Goal: Obtain resource: Download file/media

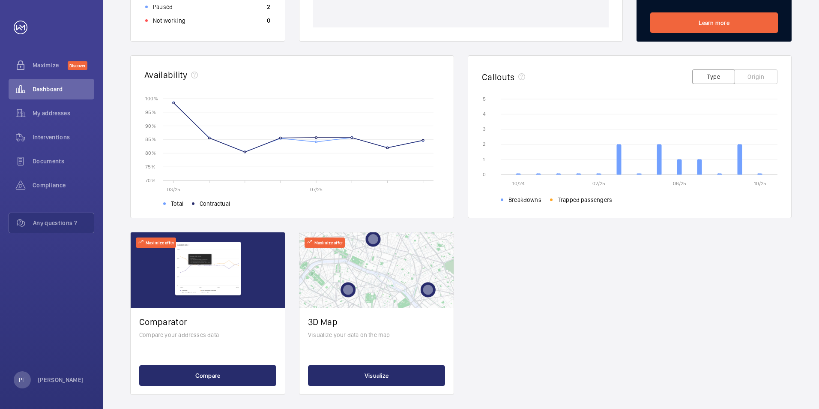
scroll to position [214, 0]
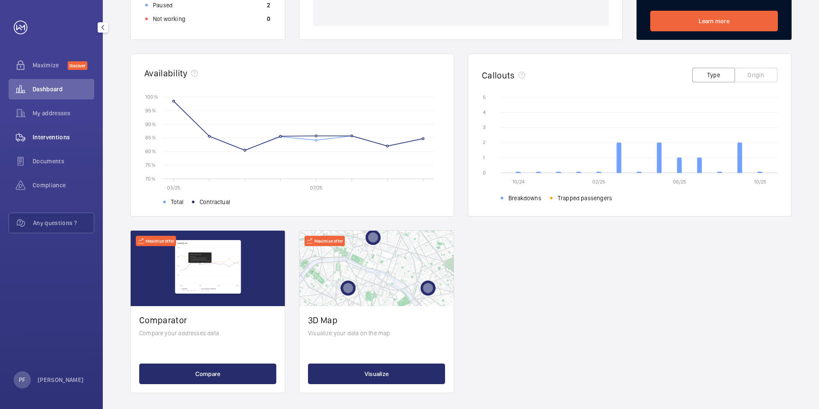
click at [49, 139] on span "Interventions" at bounding box center [64, 137] width 62 height 9
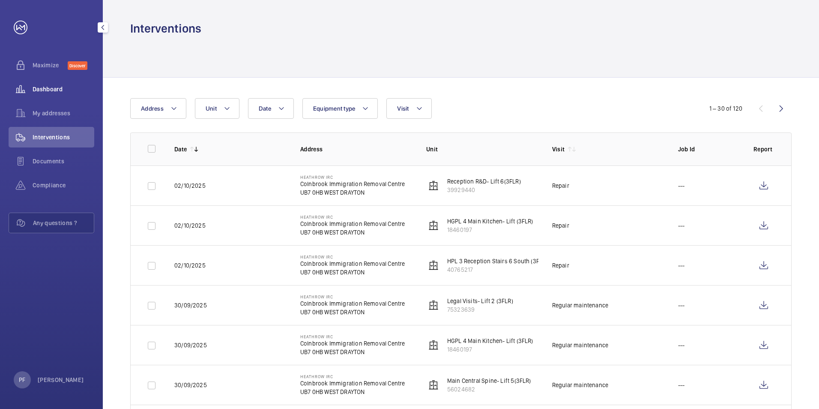
click at [45, 89] on span "Dashboard" at bounding box center [64, 89] width 62 height 9
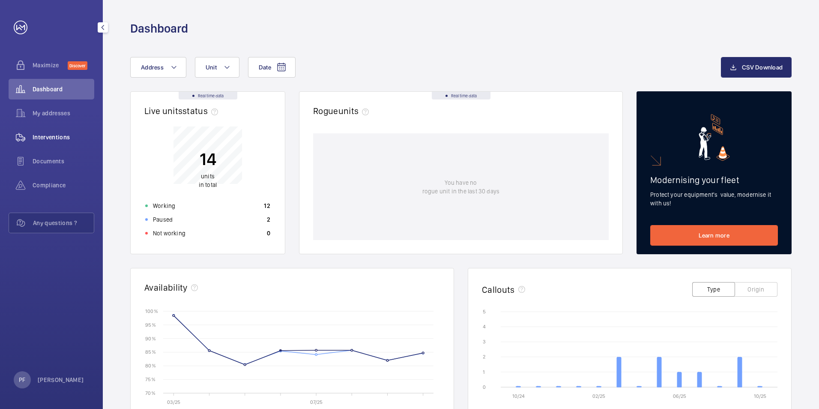
click at [58, 137] on span "Interventions" at bounding box center [64, 137] width 62 height 9
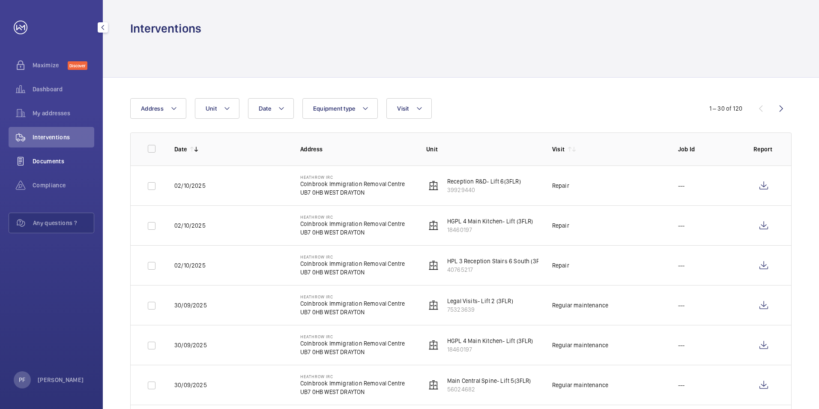
click at [48, 167] on div "Documents" at bounding box center [52, 161] width 86 height 21
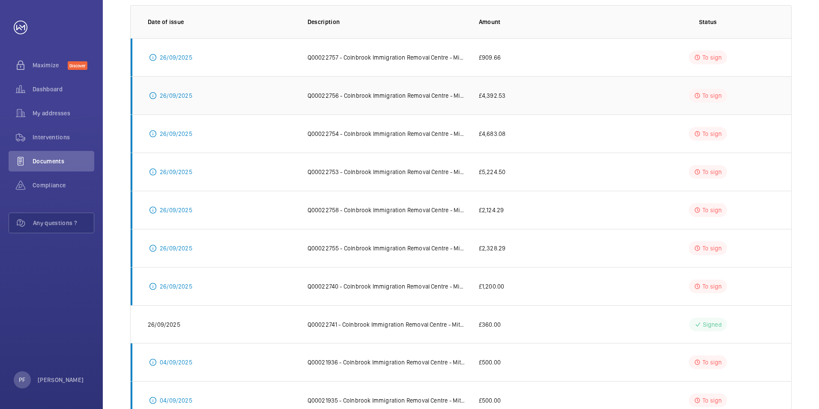
scroll to position [128, 0]
click at [707, 283] on p "To sign" at bounding box center [711, 284] width 19 height 9
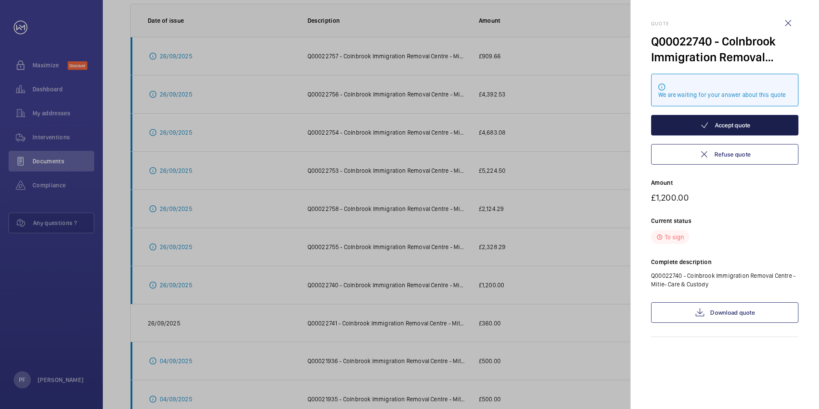
click at [732, 125] on button "Accept quote" at bounding box center [724, 125] width 147 height 21
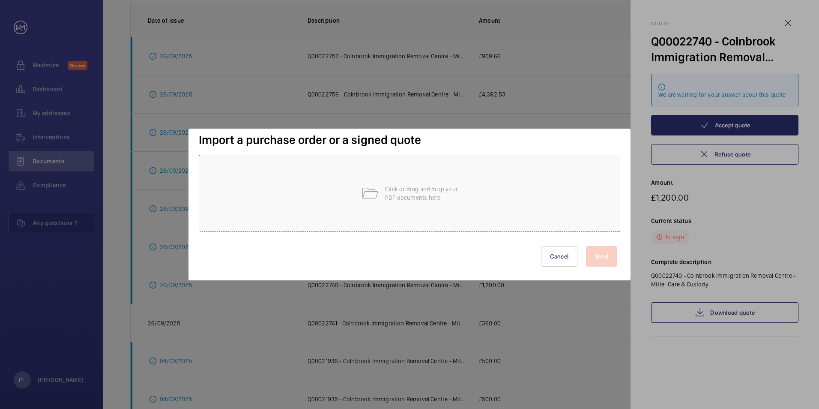
click at [383, 195] on div "Click or drag and drop your PDF documents here" at bounding box center [409, 193] width 421 height 77
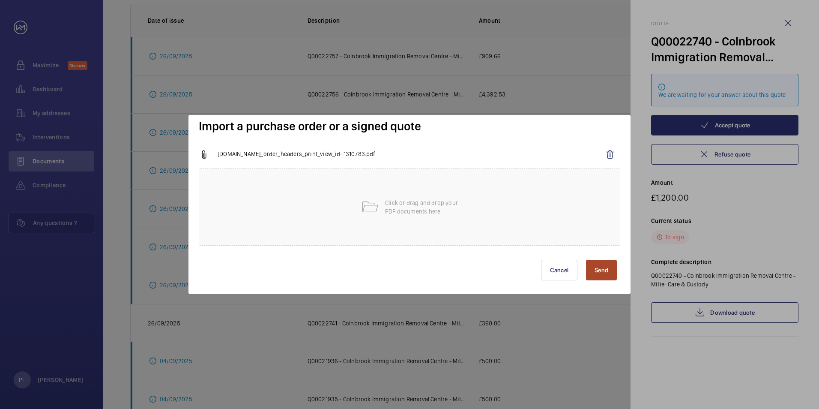
click at [606, 270] on button "Send" at bounding box center [601, 270] width 31 height 21
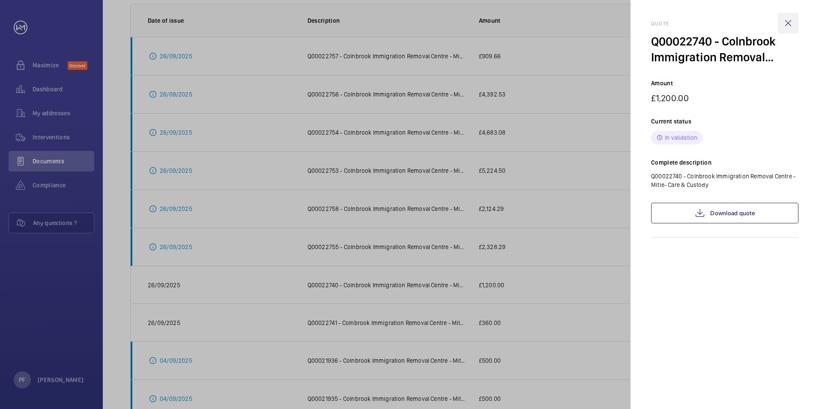
click at [784, 24] on wm-front-icon-button at bounding box center [788, 23] width 21 height 21
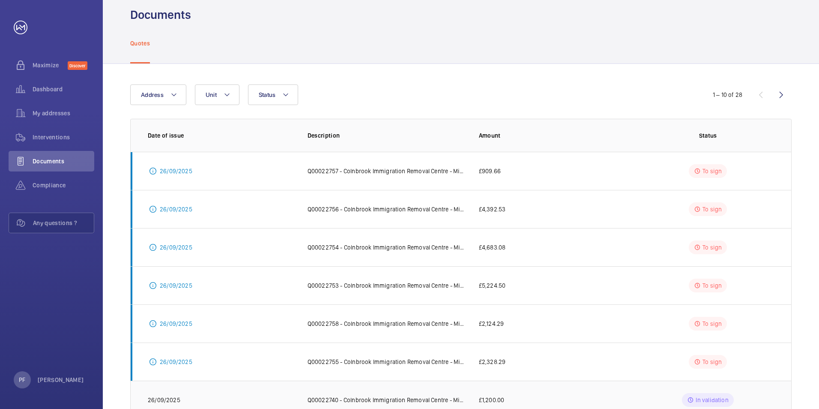
scroll to position [0, 0]
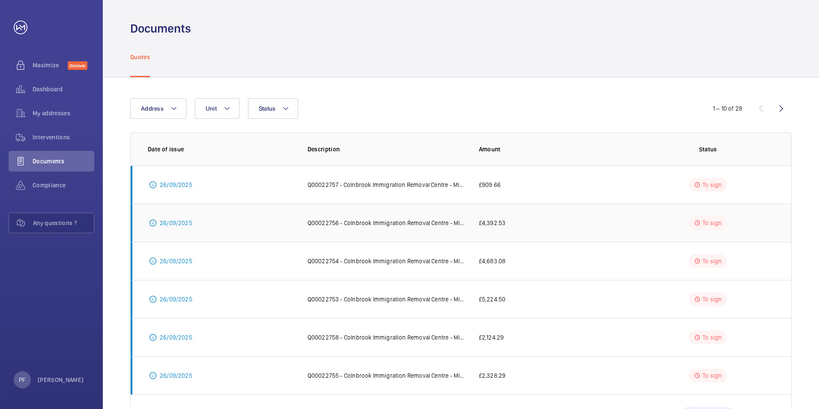
click at [710, 224] on p "To sign" at bounding box center [711, 222] width 19 height 9
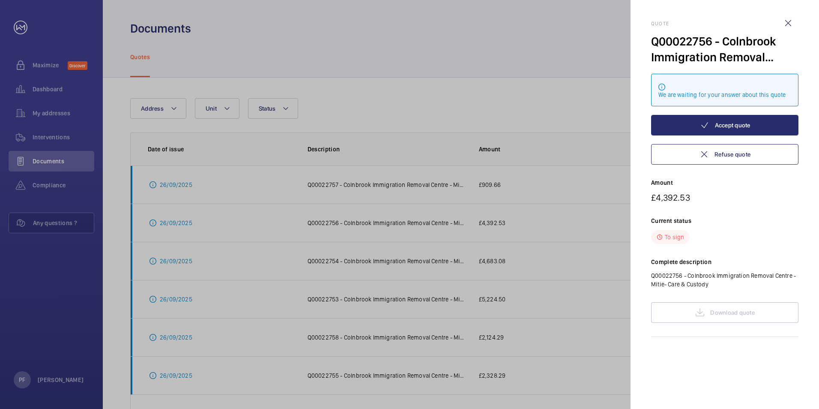
click at [707, 316] on div "Download quote" at bounding box center [724, 312] width 147 height 21
click at [744, 160] on button "Refuse quote" at bounding box center [724, 154] width 147 height 21
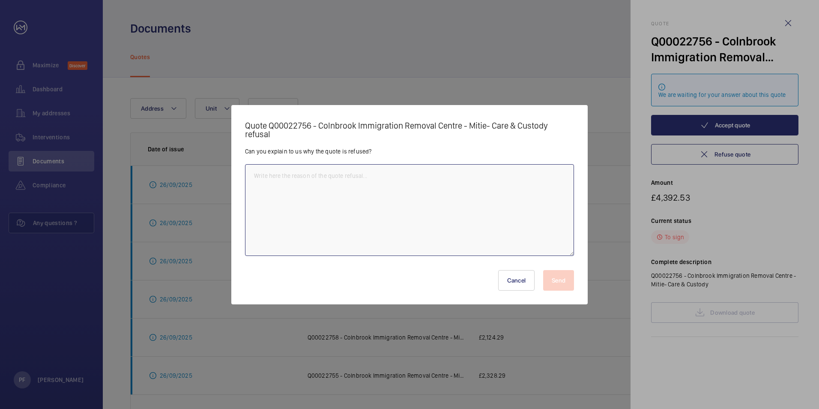
click at [364, 191] on textarea at bounding box center [409, 210] width 329 height 92
click at [295, 175] on textarea "Quote not availabel to view" at bounding box center [409, 210] width 329 height 92
click at [302, 175] on textarea "Quote not availabel to view" at bounding box center [409, 210] width 329 height 92
drag, startPoint x: 348, startPoint y: 186, endPoint x: 209, endPoint y: 172, distance: 139.9
click at [209, 172] on div "Quote Q00022756 - Colnbrook Immigration Removal Centre - Mitie- Care & Custody …" at bounding box center [409, 204] width 819 height 409
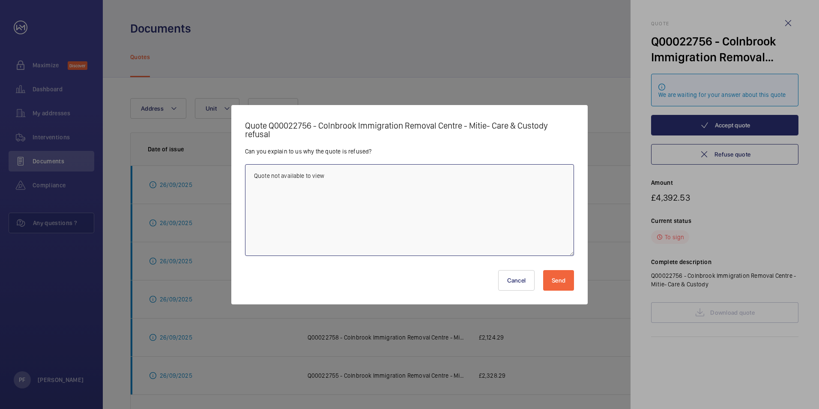
click at [265, 176] on textarea "Quote not available to view" at bounding box center [409, 210] width 329 height 92
drag, startPoint x: 340, startPoint y: 180, endPoint x: 223, endPoint y: 172, distance: 117.2
click at [223, 172] on div "Quote Q00022756 - Colnbrook Immigration Removal Centre - Mitie- Care & Custody …" at bounding box center [409, 204] width 819 height 409
type textarea "Document not available to view"
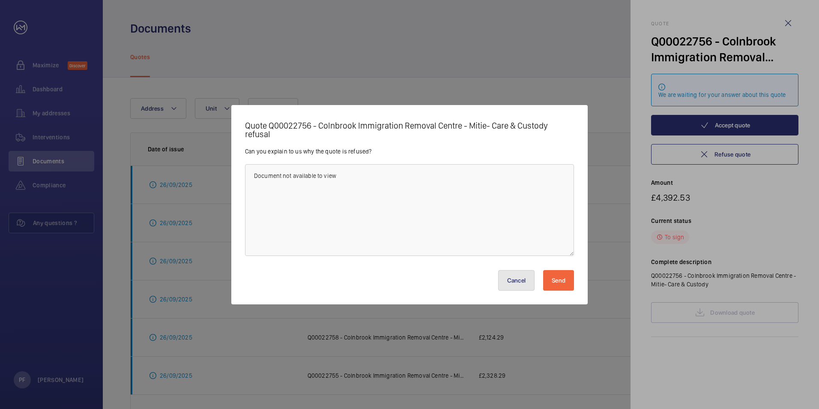
click at [523, 280] on button "Cancel" at bounding box center [516, 280] width 37 height 21
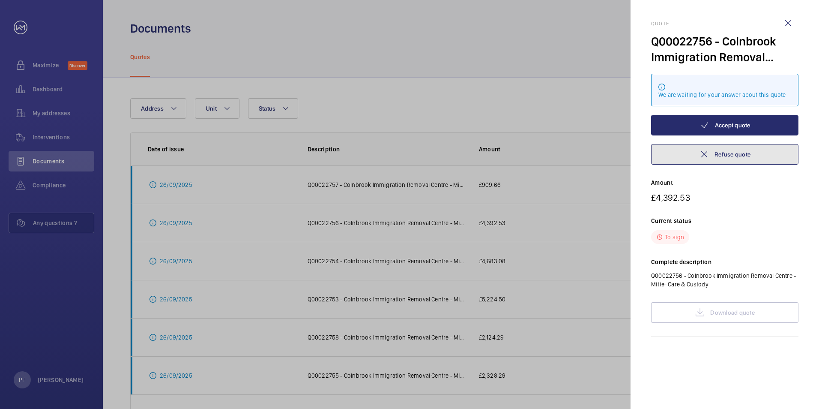
click at [703, 158] on mat-icon at bounding box center [704, 154] width 10 height 10
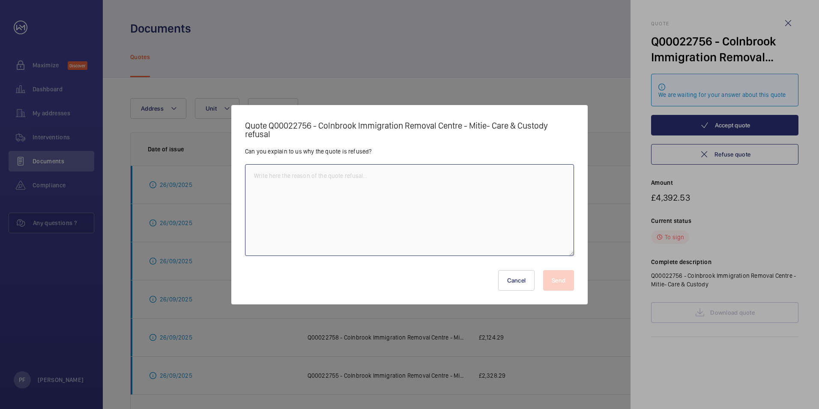
drag, startPoint x: 343, startPoint y: 206, endPoint x: 342, endPoint y: 198, distance: 8.2
click at [343, 203] on textarea at bounding box center [409, 210] width 329 height 92
paste textarea "The document is not available to view."
type textarea "The document is not available to view"
click at [559, 282] on button "Send" at bounding box center [558, 280] width 31 height 21
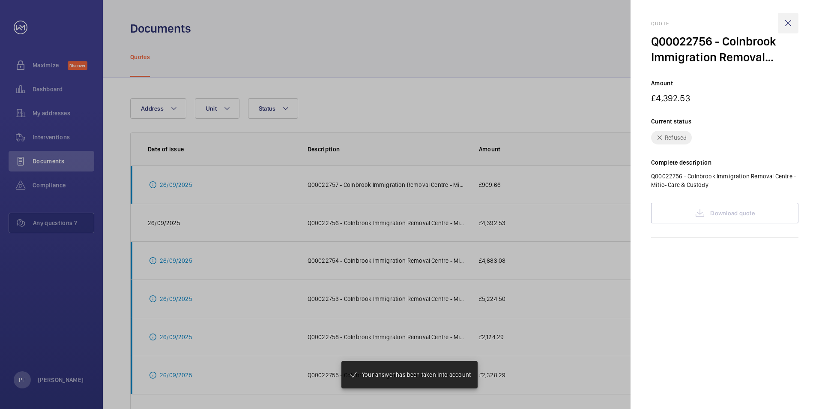
click at [789, 19] on wm-front-icon-button at bounding box center [788, 23] width 21 height 21
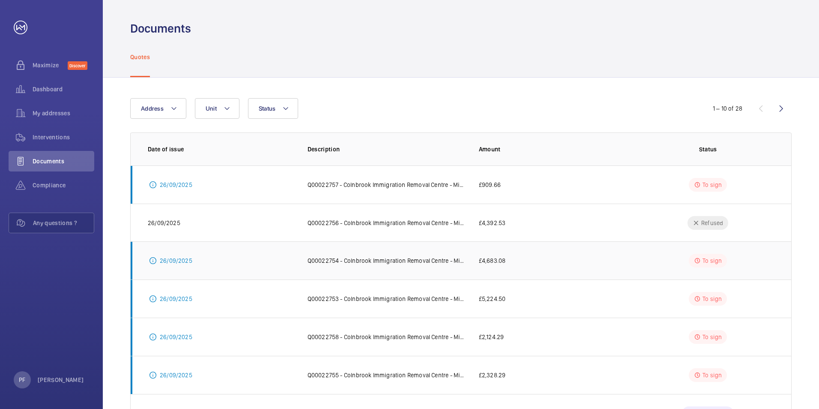
click at [195, 262] on td "26/09/2025" at bounding box center [212, 260] width 163 height 38
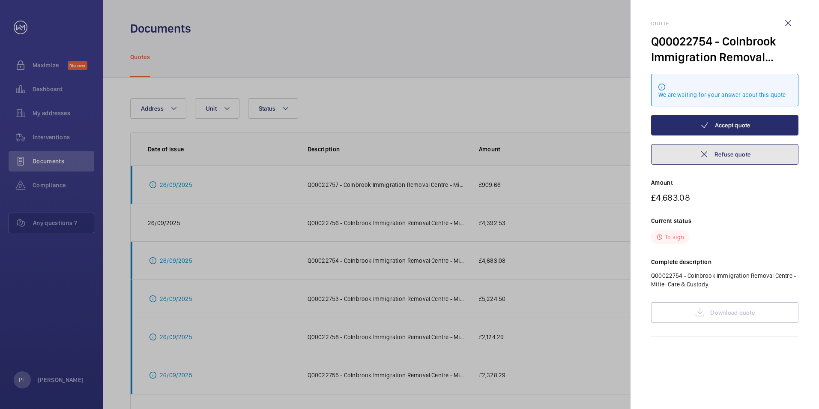
click at [704, 152] on mat-icon at bounding box center [704, 154] width 10 height 10
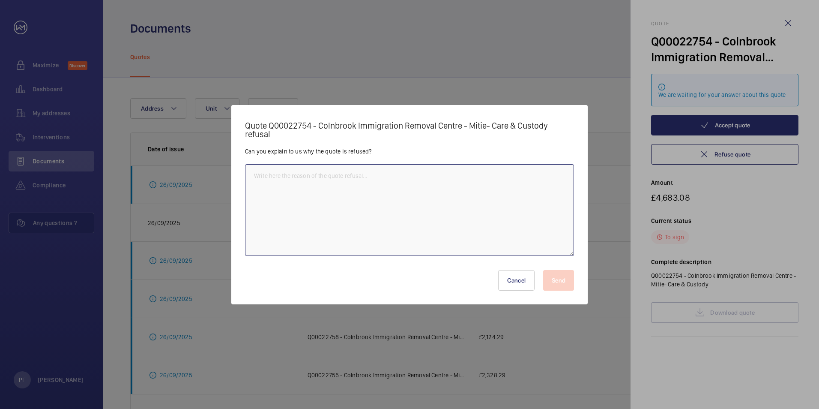
click at [439, 199] on textarea at bounding box center [409, 210] width 329 height 92
paste textarea "The document is not available to view."
type textarea "The document is not available to view."
click at [552, 282] on button "Send" at bounding box center [558, 280] width 31 height 21
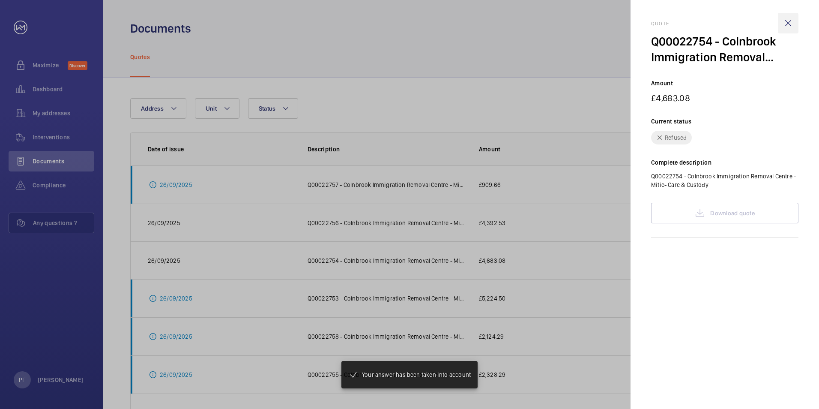
click at [790, 21] on wm-front-icon-button at bounding box center [788, 23] width 21 height 21
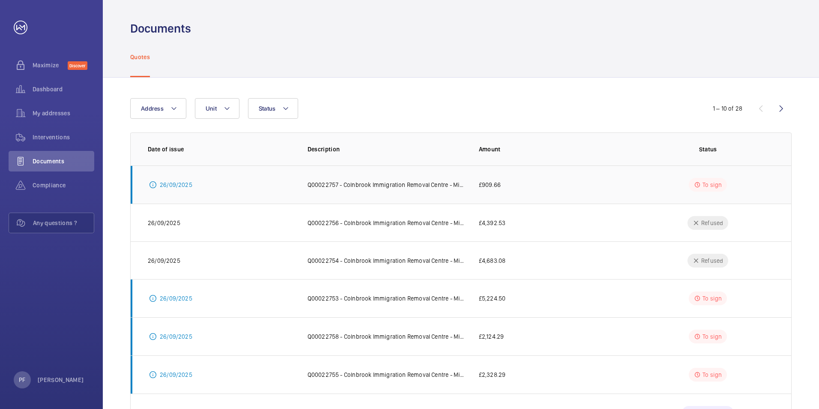
click at [183, 188] on p "26/09/2025" at bounding box center [176, 184] width 33 height 9
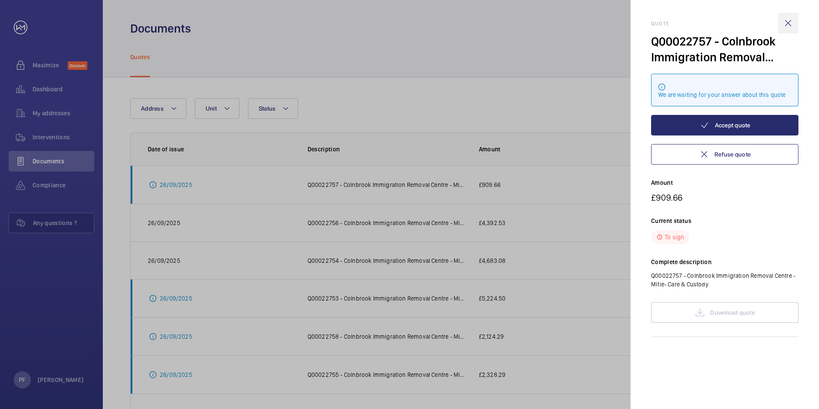
click at [790, 21] on wm-front-icon-button at bounding box center [788, 23] width 21 height 21
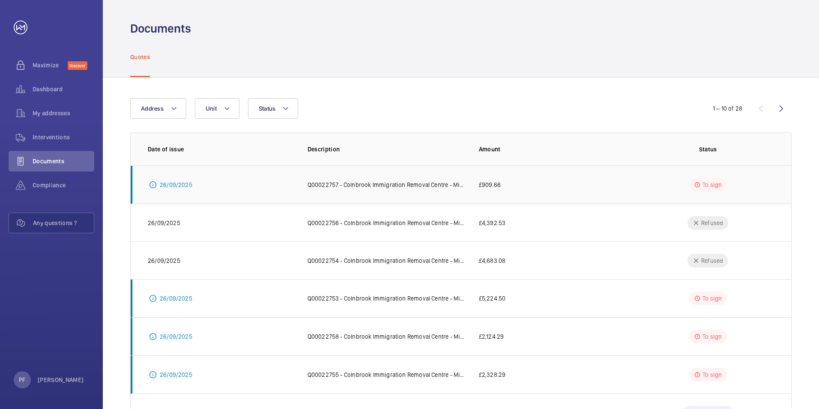
click at [713, 183] on p "To sign" at bounding box center [711, 184] width 19 height 9
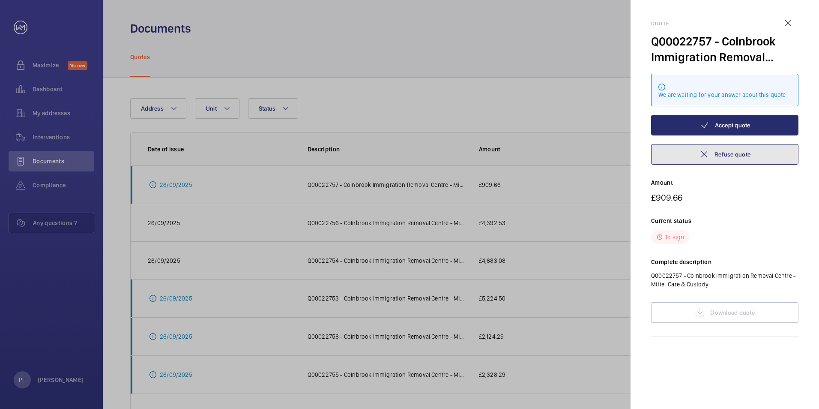
click at [713, 154] on button "Refuse quote" at bounding box center [724, 154] width 147 height 21
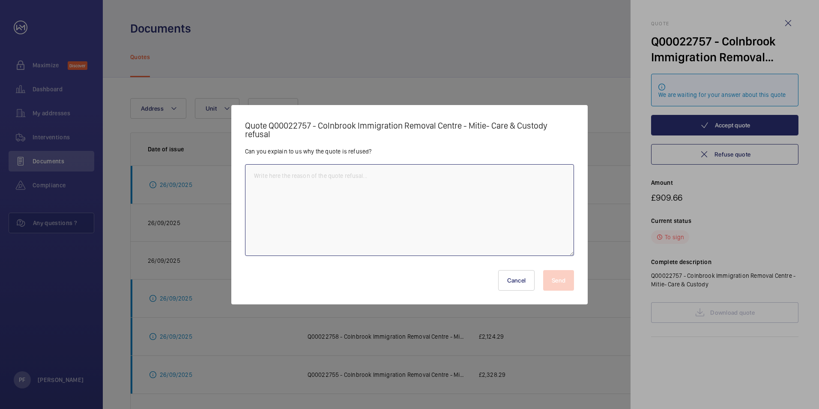
click at [412, 188] on textarea at bounding box center [409, 210] width 329 height 92
paste textarea "The document is not available to view."
type textarea "The document is not available to view."
click at [561, 280] on button "Send" at bounding box center [558, 280] width 31 height 21
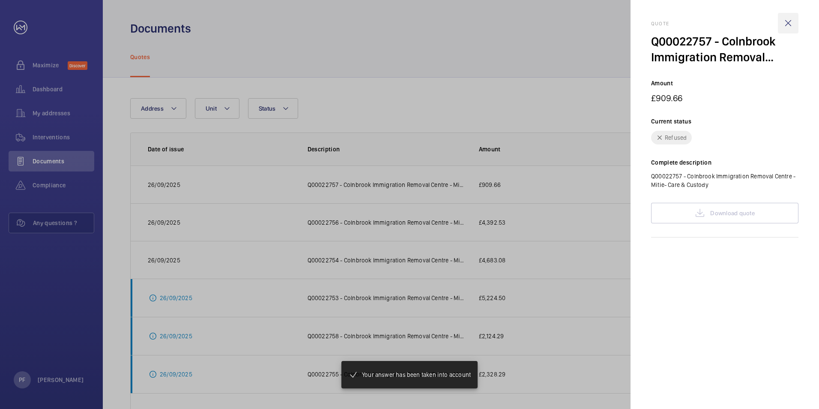
click at [790, 24] on wm-front-icon-button at bounding box center [788, 23] width 21 height 21
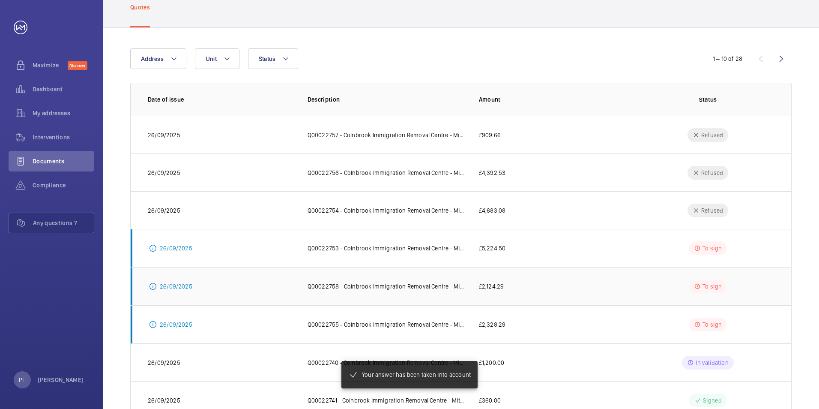
scroll to position [128, 0]
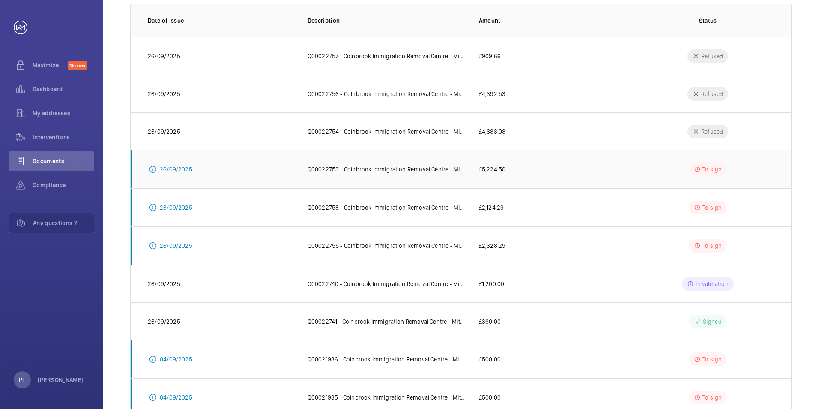
click at [340, 174] on td "Q00022753 - Colnbrook Immigration Removal Centre - Mitie- Care & Custody" at bounding box center [379, 169] width 171 height 38
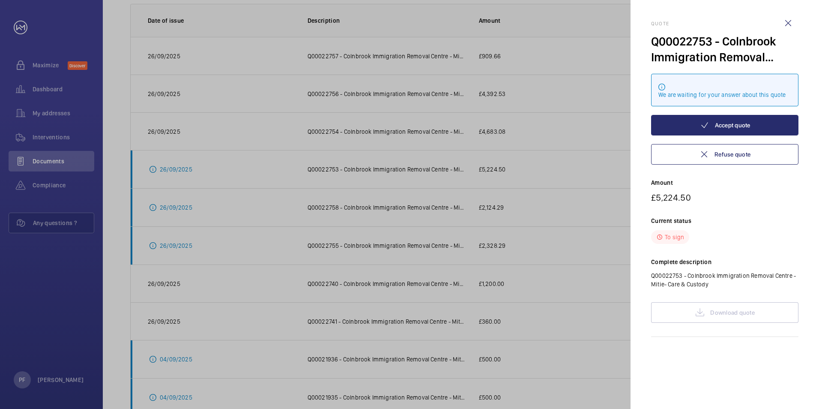
click at [709, 319] on div "Download quote" at bounding box center [724, 312] width 147 height 21
click at [706, 298] on div "Quote Q00022753 - Colnbrook Immigration Removal Centre - Mitie- Care & Custody …" at bounding box center [724, 179] width 147 height 316
click at [700, 149] on mat-icon at bounding box center [704, 154] width 10 height 10
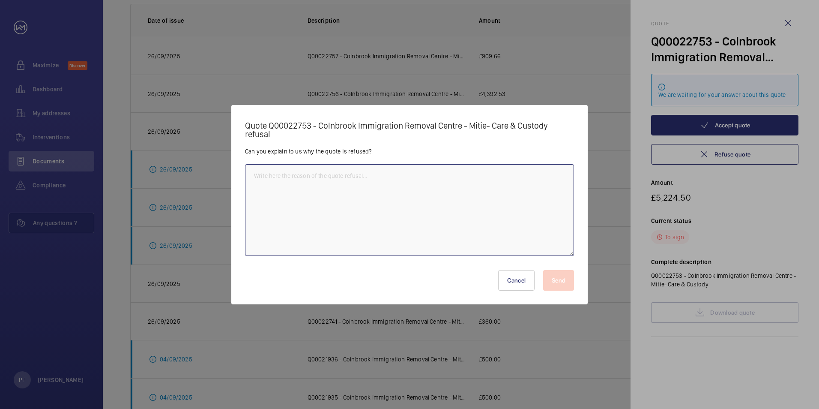
click at [389, 199] on textarea at bounding box center [409, 210] width 329 height 92
paste textarea "The document is not available to view."
type textarea "The document is not available to view."
click at [554, 278] on button "Send" at bounding box center [558, 280] width 31 height 21
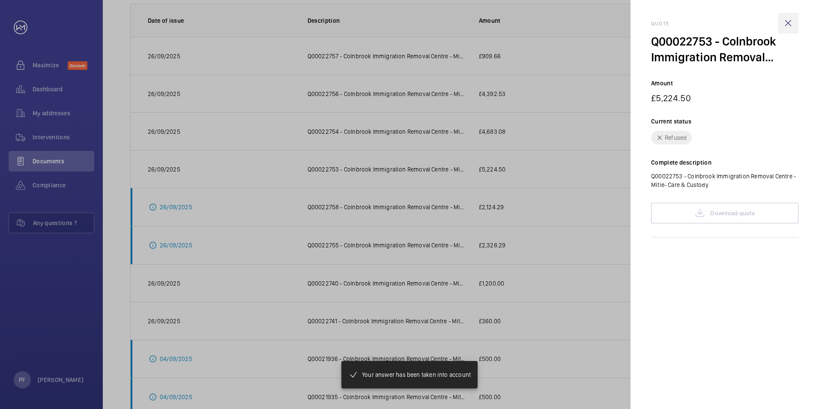
click at [784, 22] on wm-front-icon-button at bounding box center [788, 23] width 21 height 21
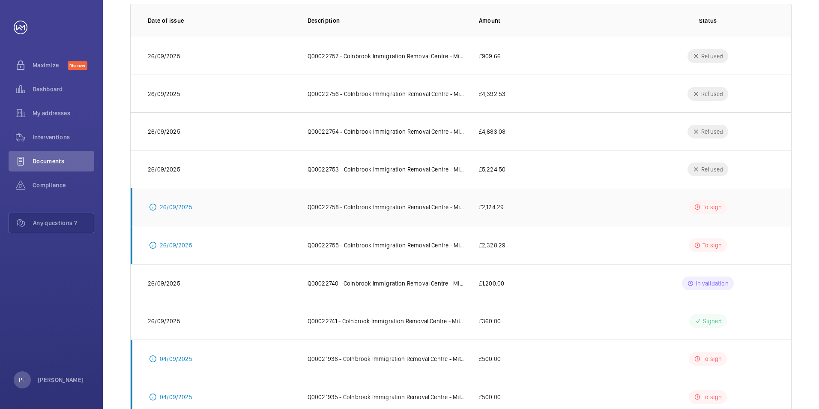
click at [171, 209] on p "26/09/2025" at bounding box center [176, 207] width 33 height 9
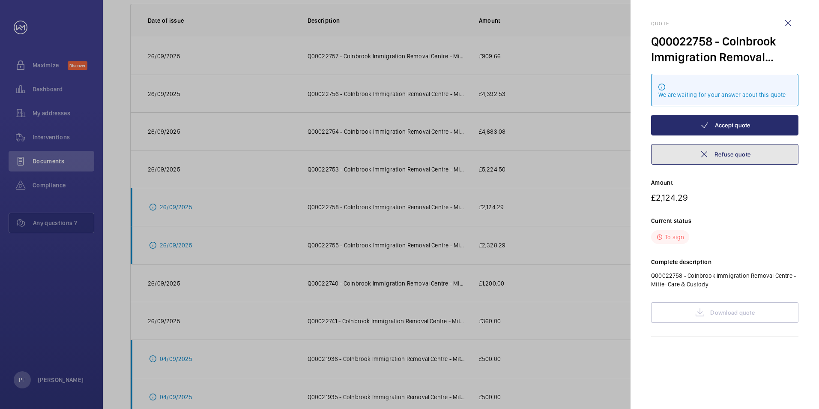
click at [746, 158] on button "Refuse quote" at bounding box center [724, 154] width 147 height 21
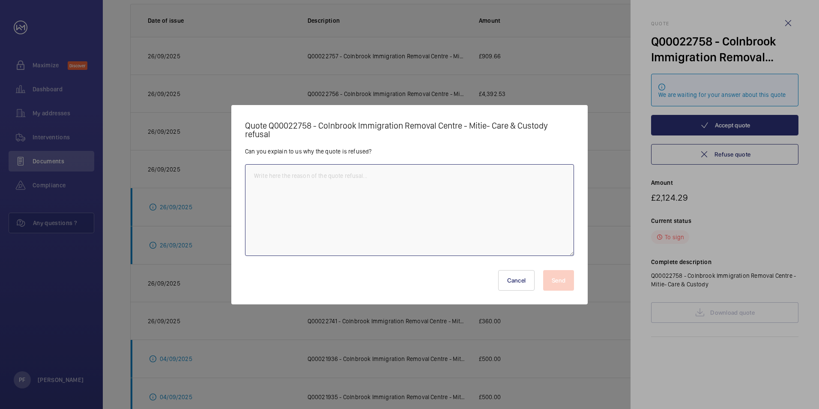
click at [385, 188] on textarea at bounding box center [409, 210] width 329 height 92
paste textarea "The document is not available to view."
type textarea "The document is not available to view."
click at [561, 279] on button "Send" at bounding box center [558, 280] width 31 height 21
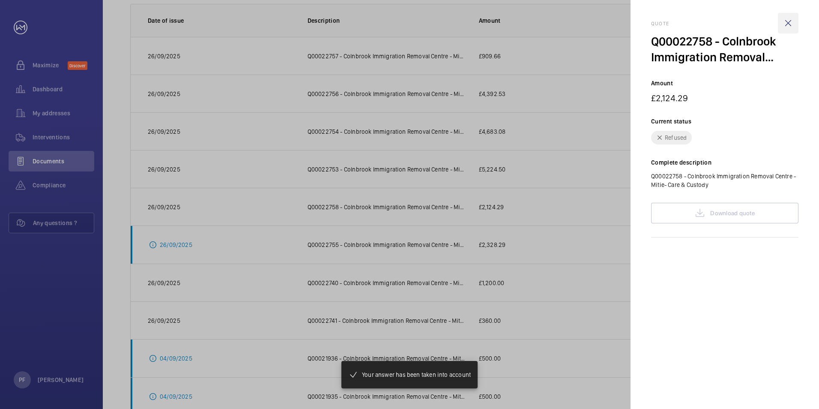
click at [789, 28] on wm-front-icon-button at bounding box center [788, 23] width 21 height 21
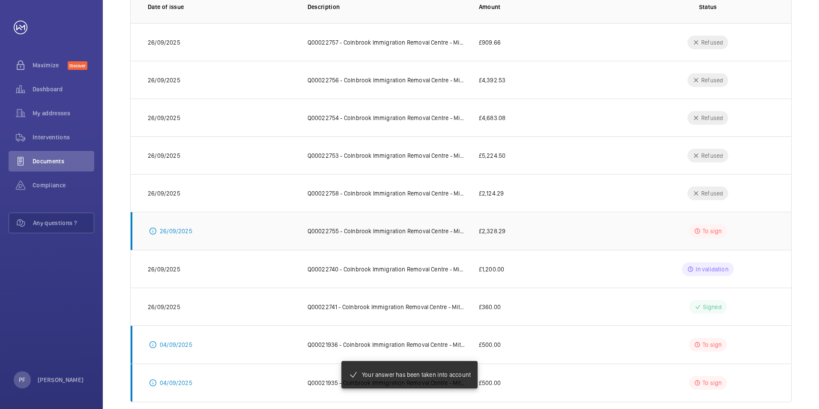
scroll to position [156, 0]
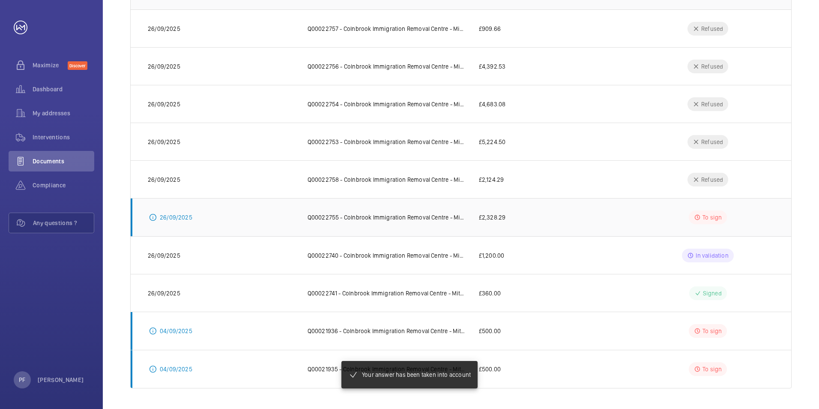
click at [182, 218] on p "26/09/2025" at bounding box center [176, 217] width 33 height 9
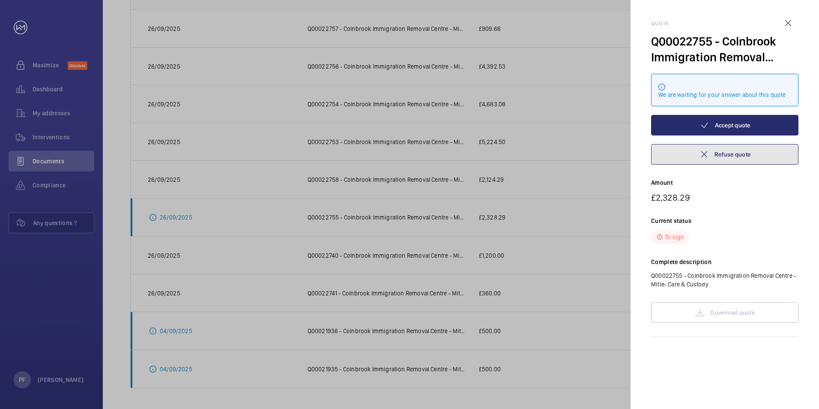
click at [716, 153] on button "Refuse quote" at bounding box center [724, 154] width 147 height 21
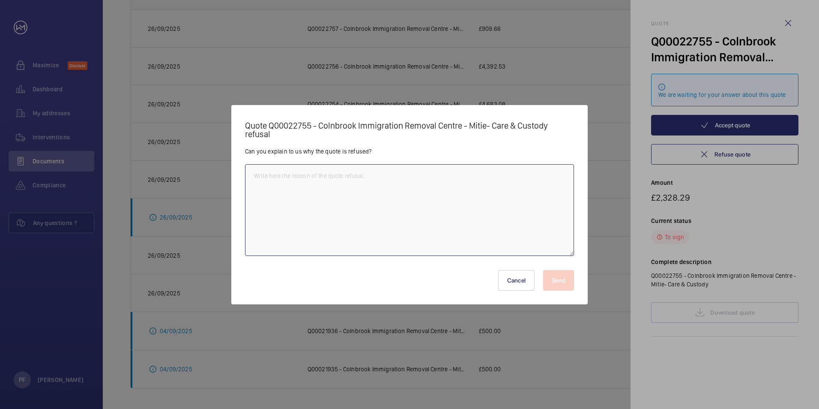
click at [346, 194] on textarea at bounding box center [409, 210] width 329 height 92
paste textarea "The document is not available to view."
type textarea "The document is not available to view."
click at [565, 275] on button "Send" at bounding box center [558, 280] width 31 height 21
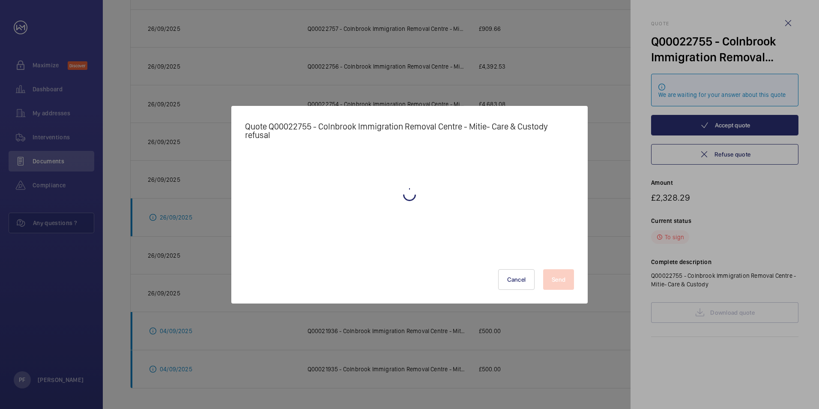
scroll to position [155, 0]
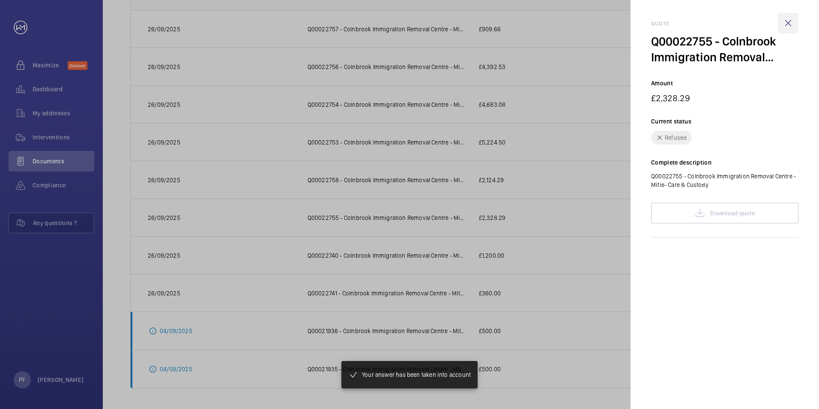
click at [786, 25] on wm-front-icon-button at bounding box center [788, 23] width 21 height 21
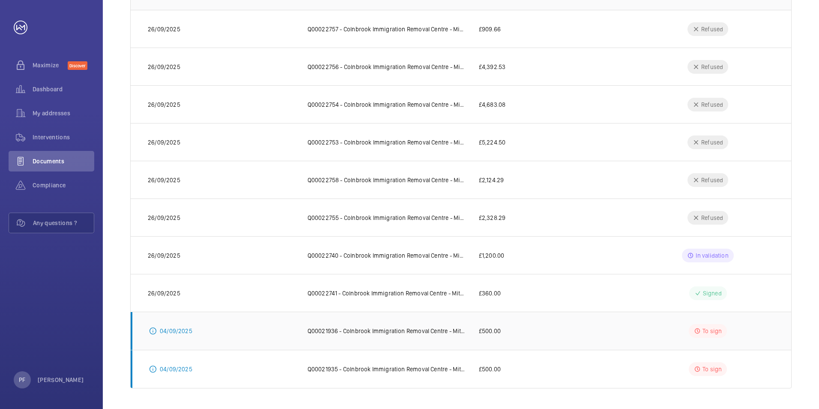
click at [180, 330] on p "04/09/2025" at bounding box center [176, 330] width 33 height 9
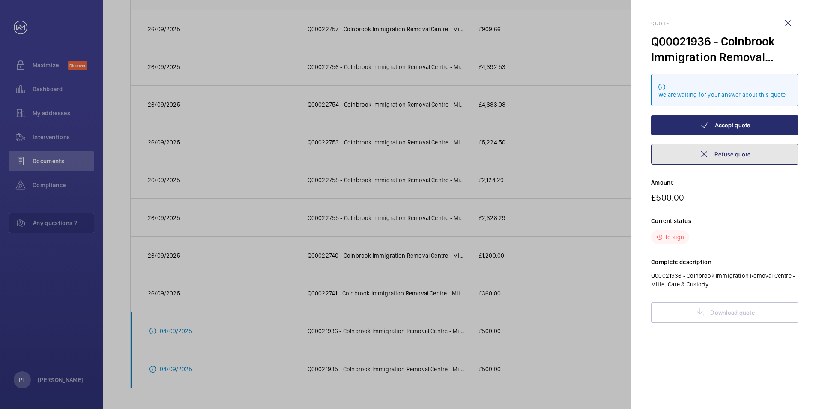
click at [734, 156] on button "Refuse quote" at bounding box center [724, 154] width 147 height 21
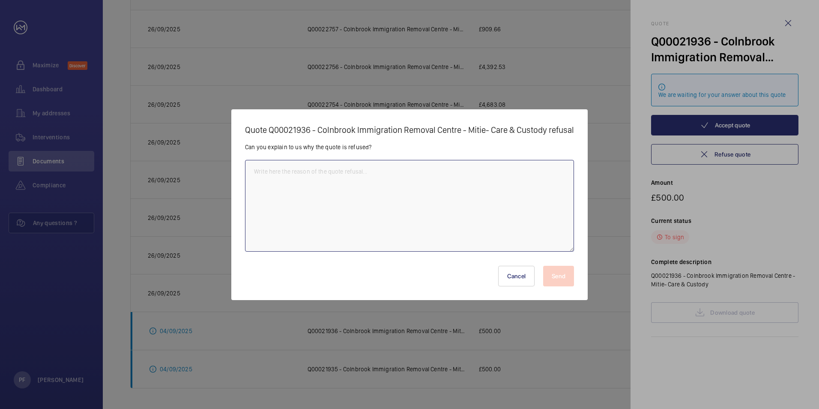
click at [344, 178] on textarea at bounding box center [409, 206] width 329 height 92
paste textarea "The document is not available to view."
type textarea "The document is not available to view."
click at [564, 278] on button "Send" at bounding box center [558, 275] width 31 height 21
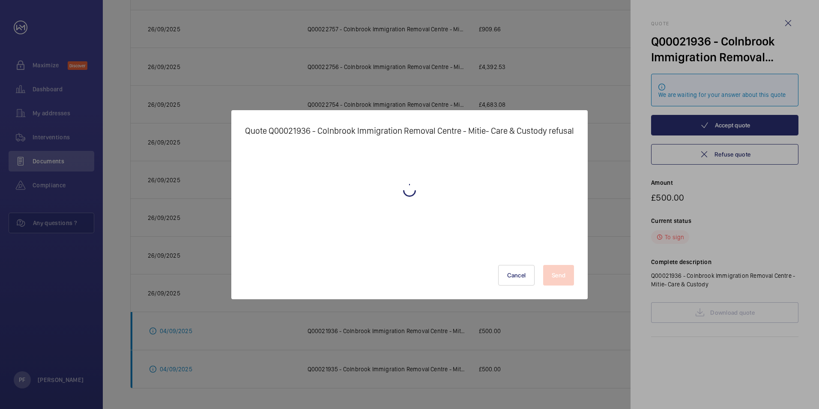
scroll to position [155, 0]
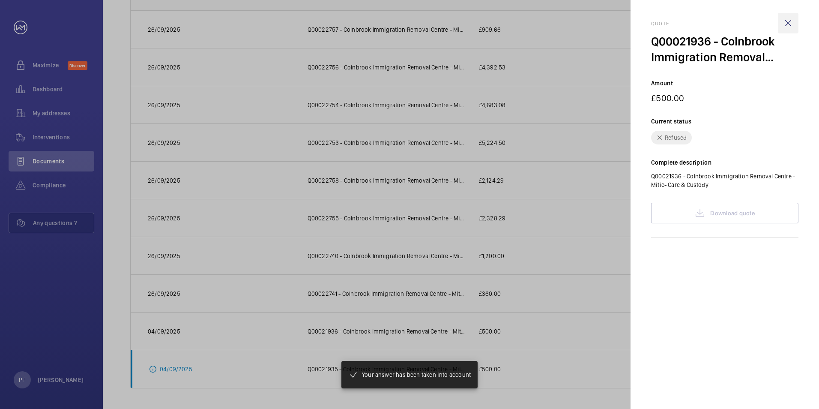
click at [787, 19] on wm-front-icon-button at bounding box center [788, 23] width 21 height 21
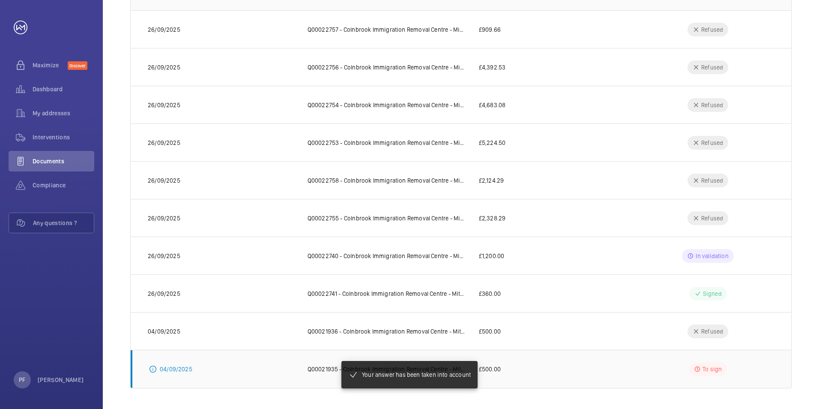
click at [183, 370] on p "04/09/2025" at bounding box center [176, 368] width 33 height 9
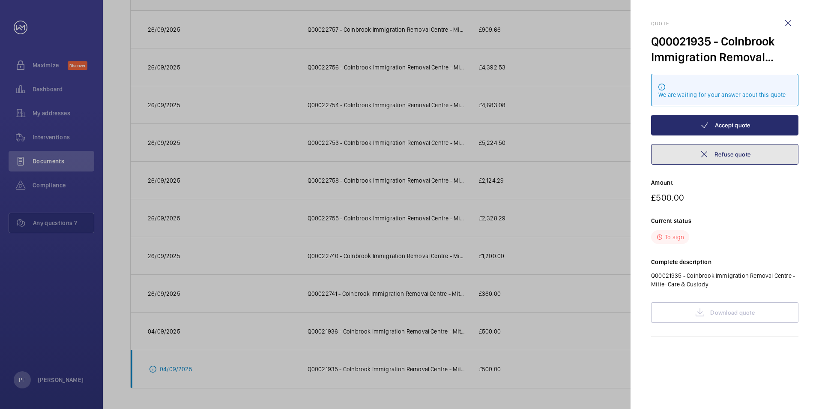
click at [713, 159] on button "Refuse quote" at bounding box center [724, 154] width 147 height 21
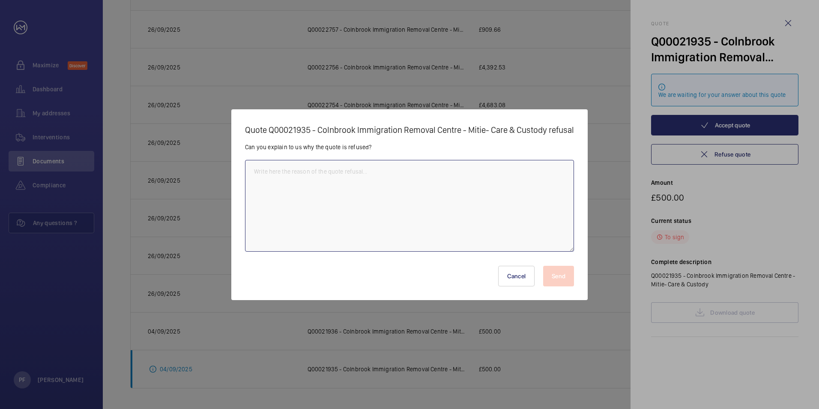
click at [408, 198] on textarea at bounding box center [409, 206] width 329 height 92
paste textarea "The document is not available to view."
type textarea "The document is not available to view."
click at [558, 272] on button "Send" at bounding box center [558, 275] width 31 height 21
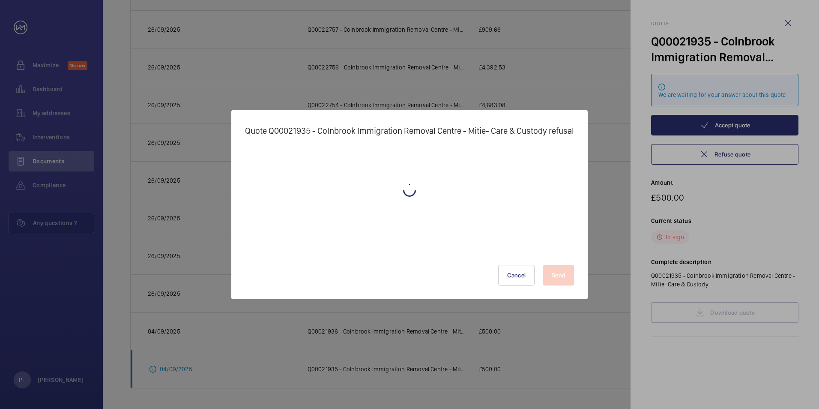
scroll to position [154, 0]
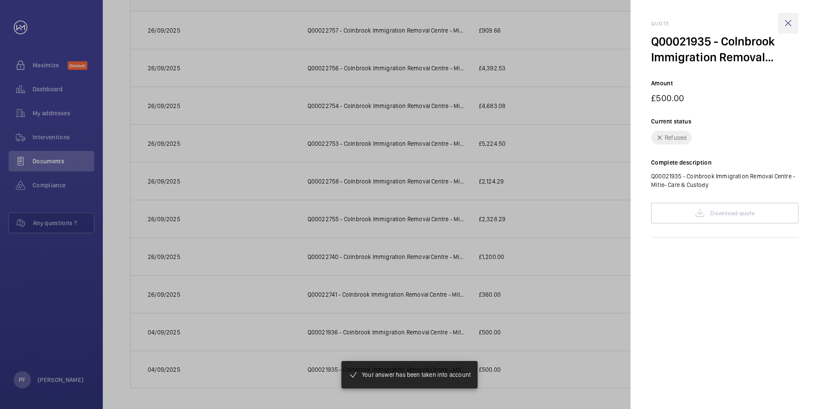
click at [784, 21] on wm-front-icon-button at bounding box center [788, 23] width 21 height 21
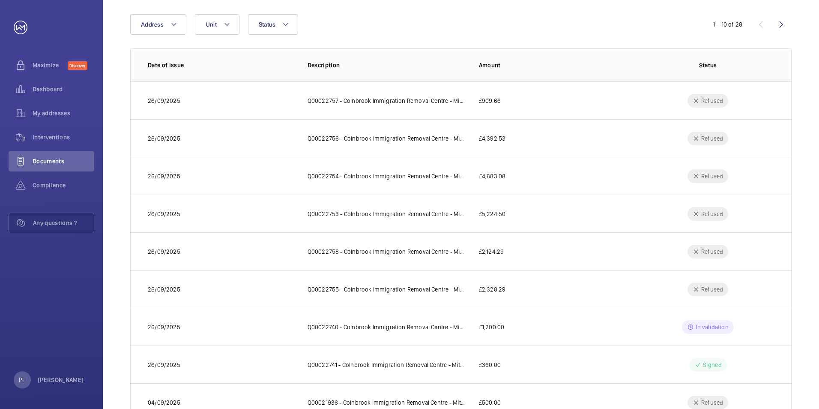
scroll to position [0, 0]
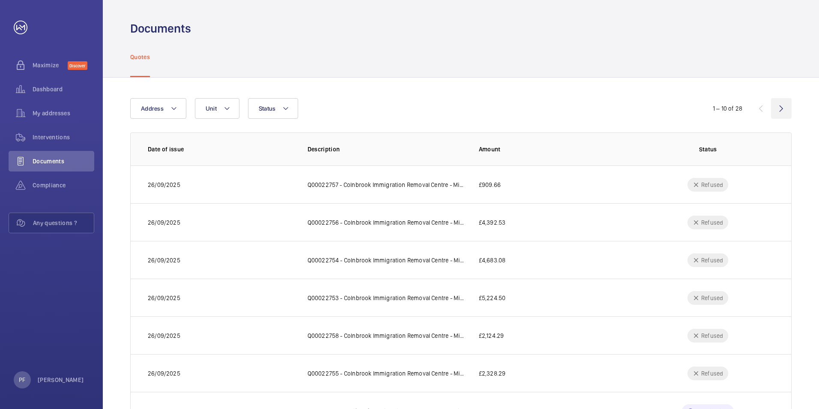
click at [781, 107] on wm-front-icon-button at bounding box center [781, 108] width 21 height 21
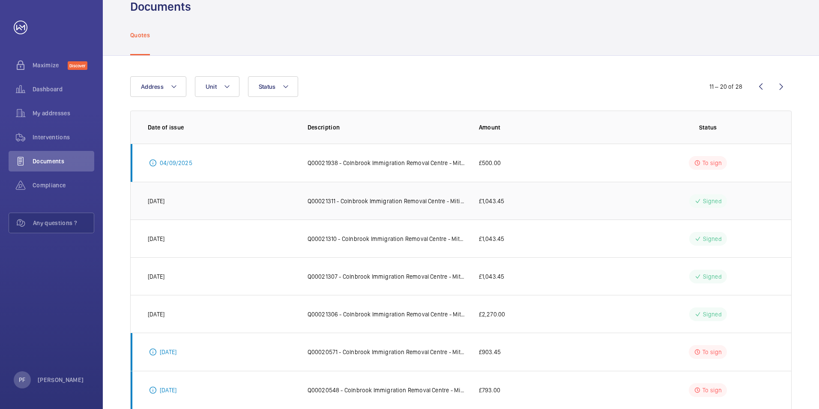
scroll to position [43, 0]
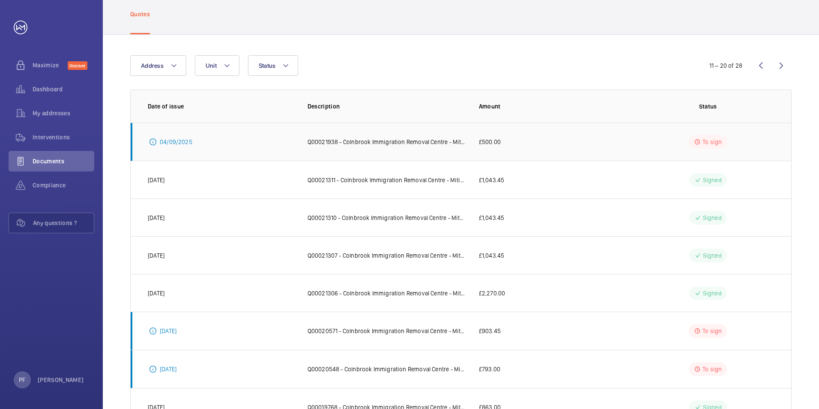
click at [170, 141] on p "04/09/2025" at bounding box center [176, 141] width 33 height 9
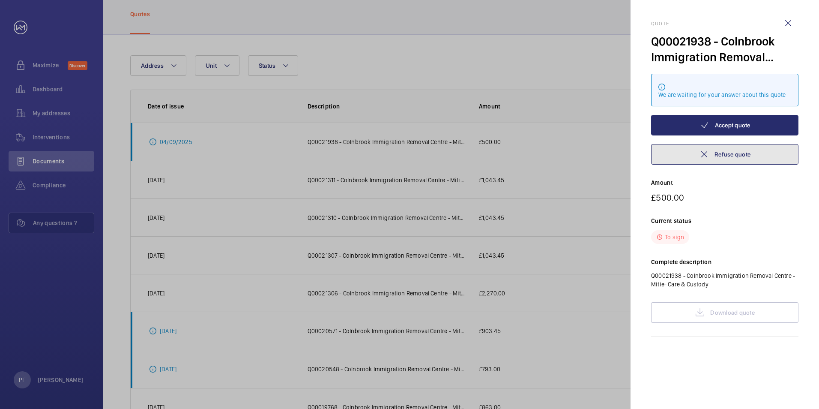
click at [736, 158] on button "Refuse quote" at bounding box center [724, 154] width 147 height 21
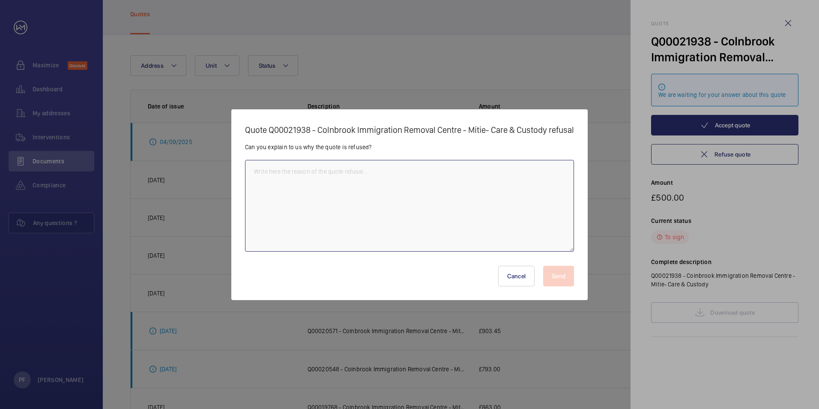
click at [419, 188] on textarea at bounding box center [409, 206] width 329 height 92
paste textarea "The document is not available to view."
type textarea "The document is not available to view."
drag, startPoint x: 557, startPoint y: 271, endPoint x: 552, endPoint y: 278, distance: 8.3
click at [558, 271] on button "Send" at bounding box center [558, 275] width 31 height 21
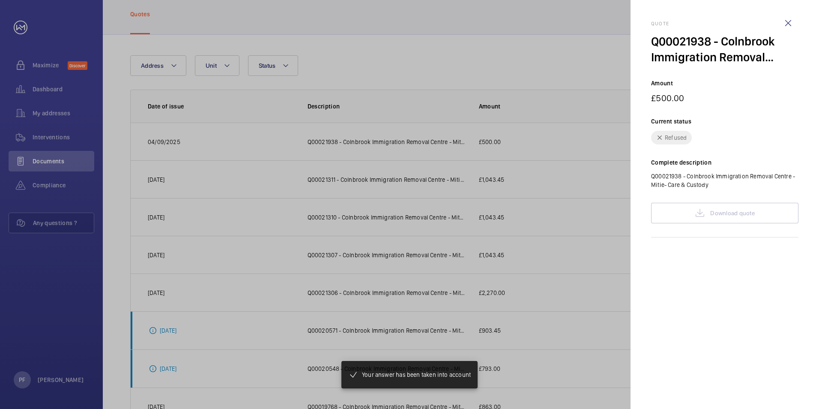
click at [783, 23] on wm-front-icon-button at bounding box center [788, 23] width 21 height 21
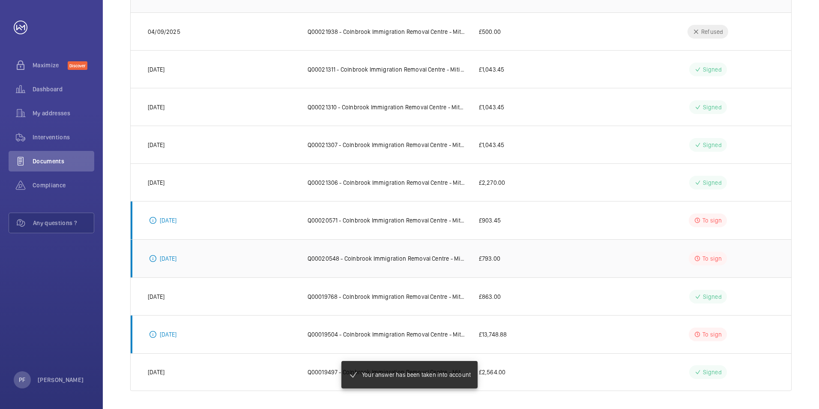
scroll to position [155, 0]
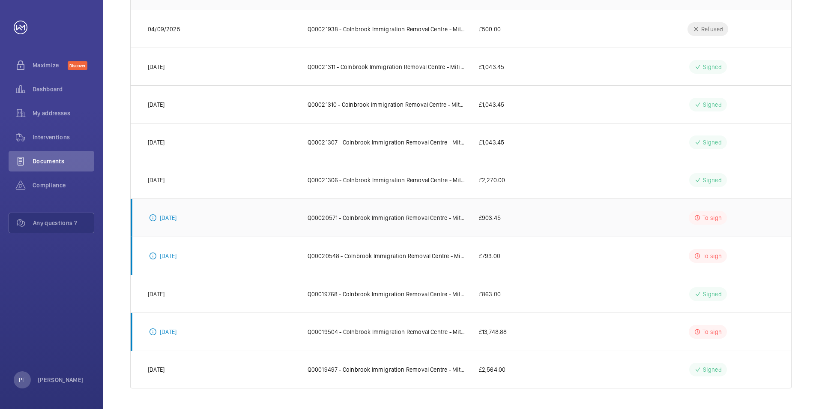
click at [175, 220] on p "[DATE]" at bounding box center [168, 217] width 17 height 9
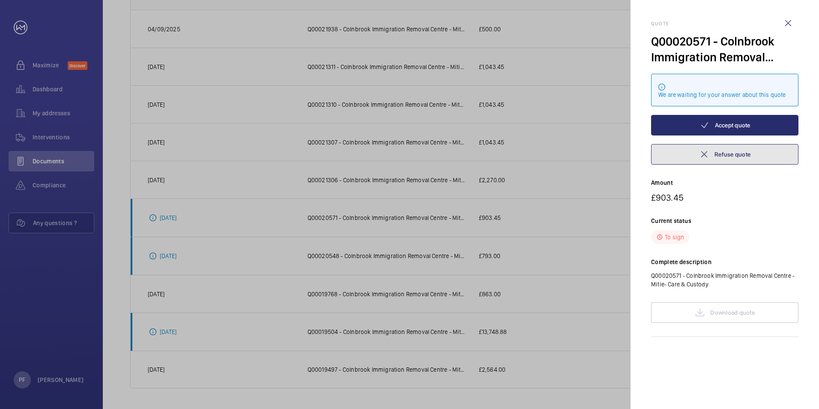
click at [738, 155] on button "Refuse quote" at bounding box center [724, 154] width 147 height 21
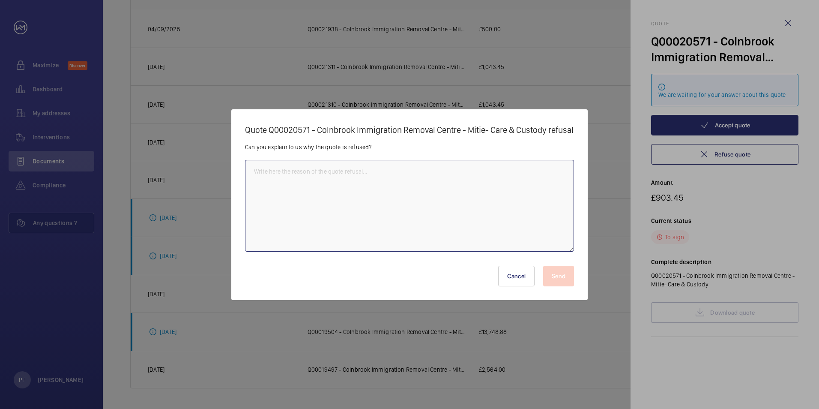
click at [378, 212] on textarea at bounding box center [409, 206] width 329 height 92
paste textarea "The document is not available to view."
type textarea "The document is not available to view."
click at [565, 277] on button "Send" at bounding box center [558, 275] width 31 height 21
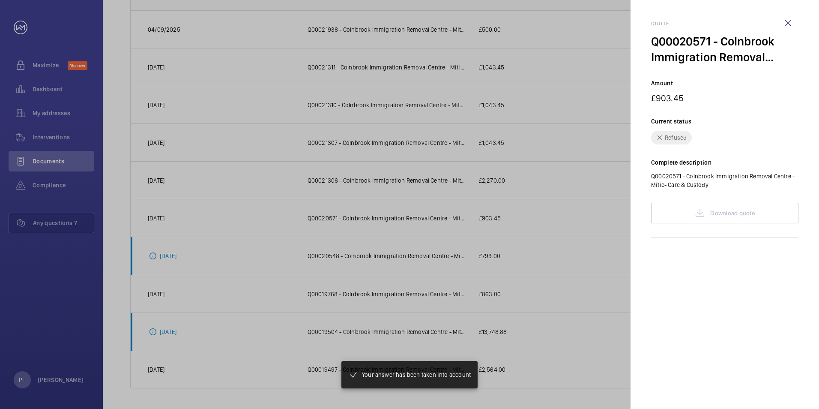
scroll to position [155, 0]
click at [793, 29] on wm-front-icon-button at bounding box center [788, 23] width 21 height 21
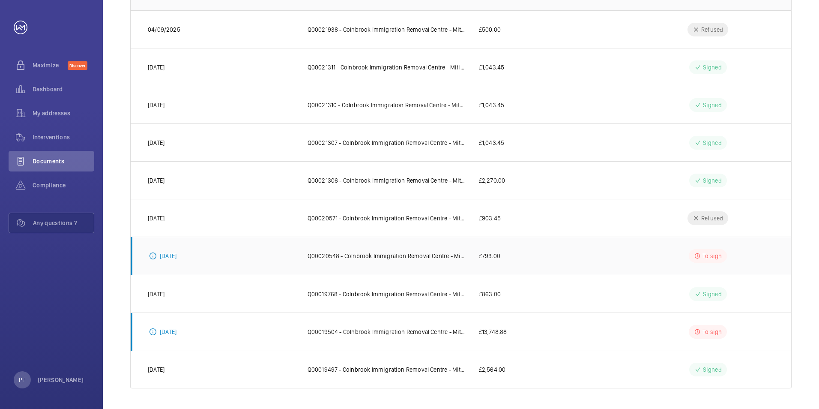
click at [172, 257] on p "[DATE]" at bounding box center [168, 255] width 17 height 9
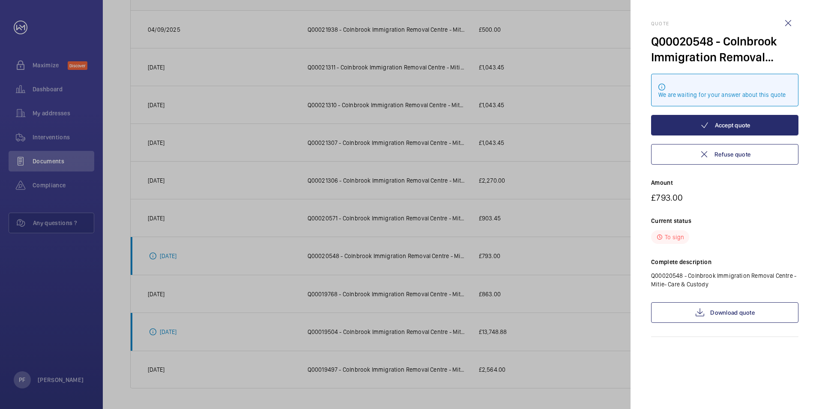
click at [444, 279] on div at bounding box center [409, 204] width 819 height 409
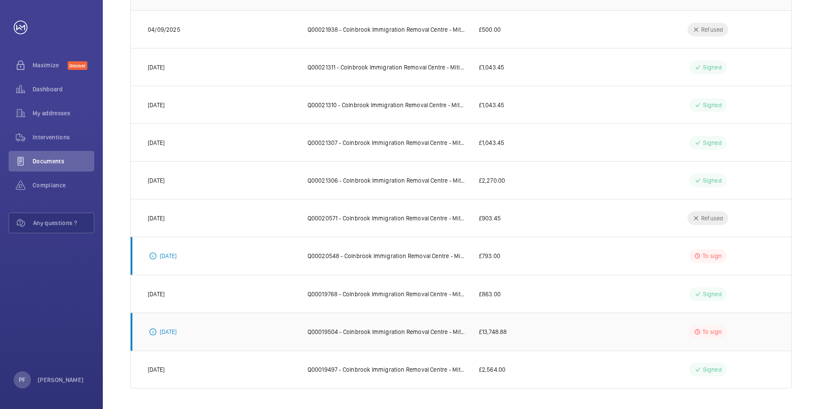
click at [263, 326] on td "[DATE]" at bounding box center [212, 331] width 163 height 38
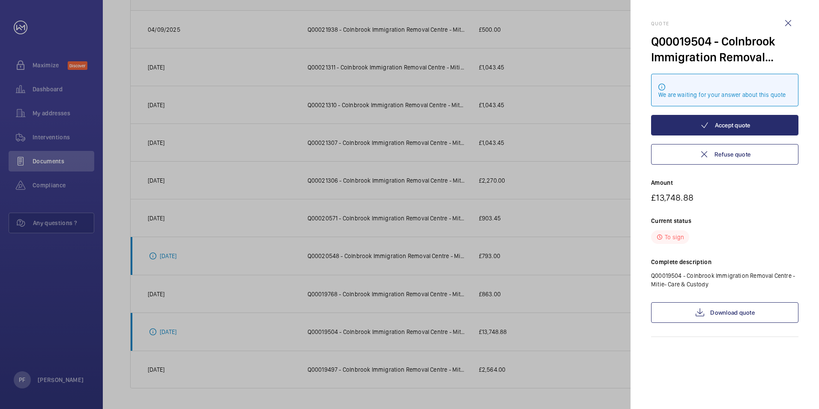
click at [371, 327] on div at bounding box center [409, 204] width 819 height 409
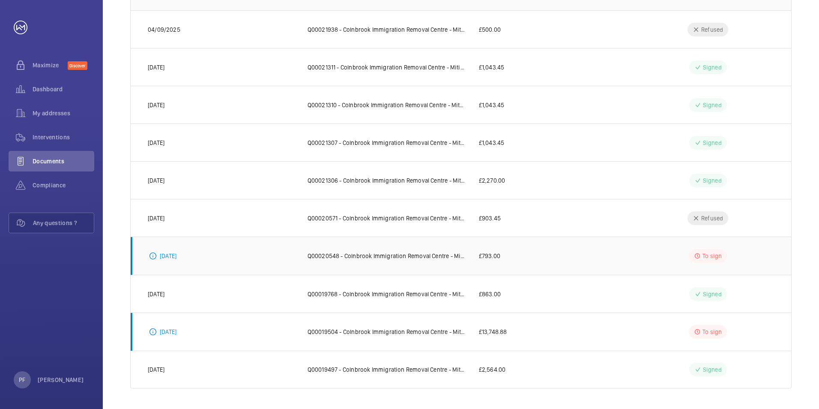
click at [176, 259] on p "[DATE]" at bounding box center [168, 255] width 17 height 9
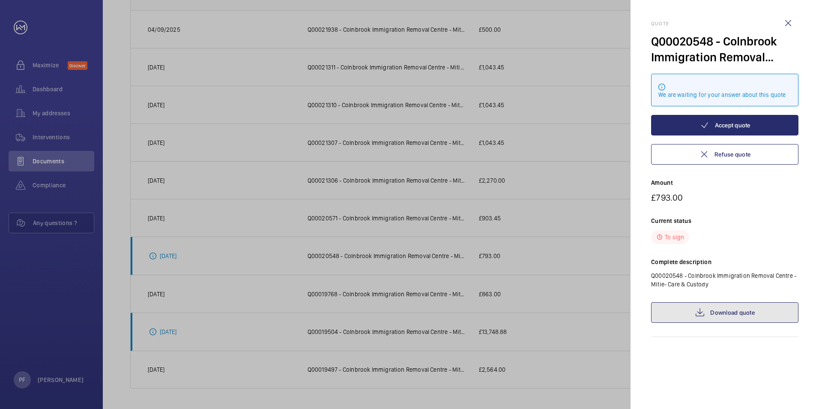
click at [721, 319] on link "Download quote" at bounding box center [724, 312] width 147 height 21
click at [785, 26] on wm-front-icon-button at bounding box center [788, 23] width 21 height 21
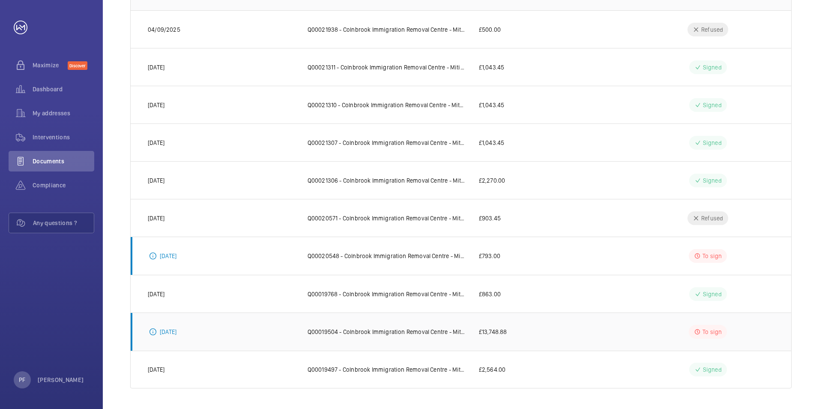
click at [176, 328] on p "[DATE]" at bounding box center [168, 331] width 17 height 9
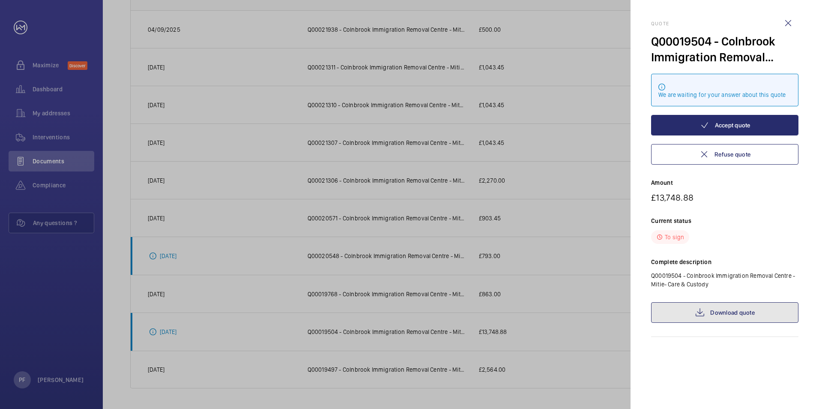
click at [717, 310] on link "Download quote" at bounding box center [724, 312] width 147 height 21
